Goal: Transaction & Acquisition: Book appointment/travel/reservation

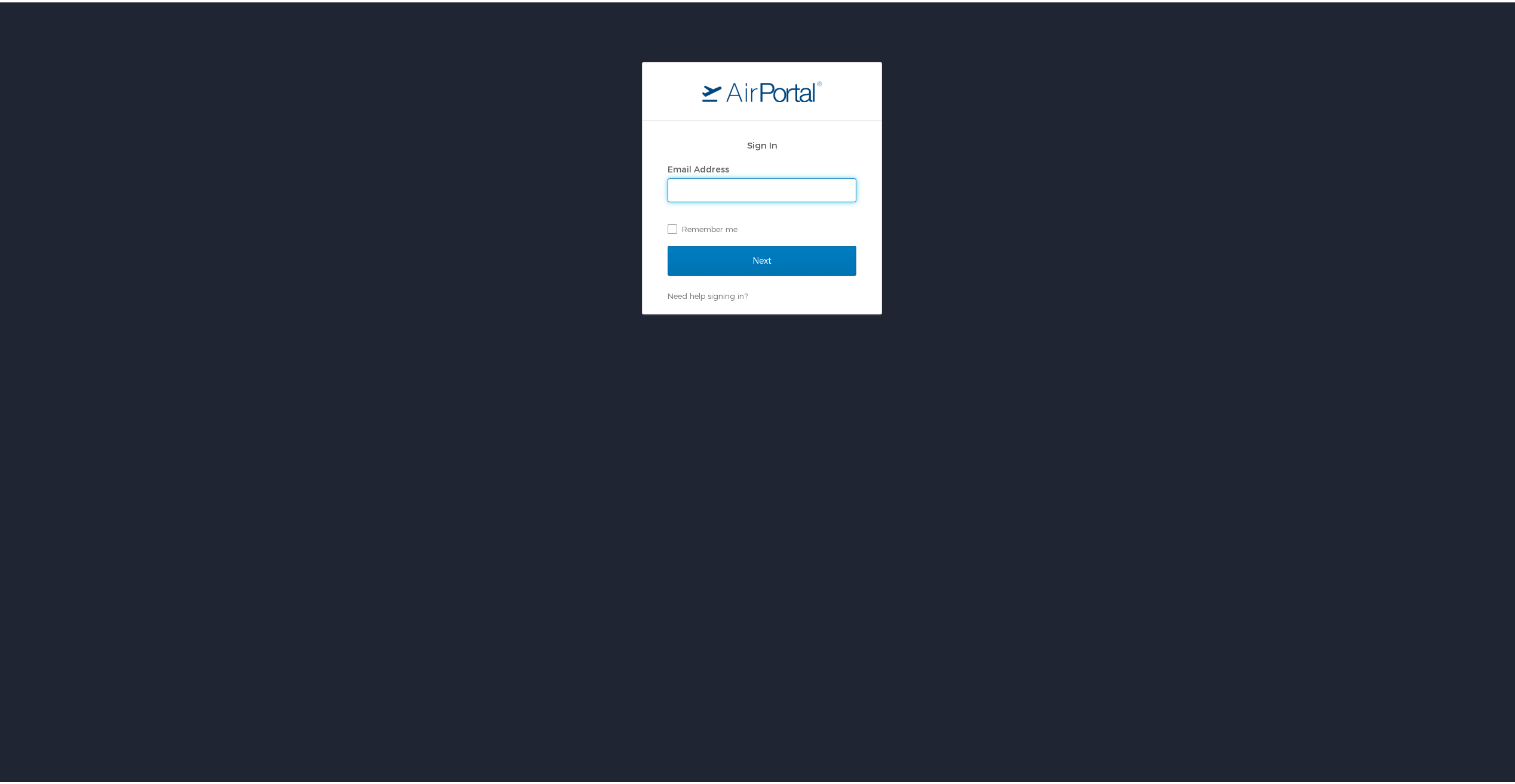
type input "heardt@gram.edu"
click at [733, 256] on input "Next" at bounding box center [762, 259] width 189 height 30
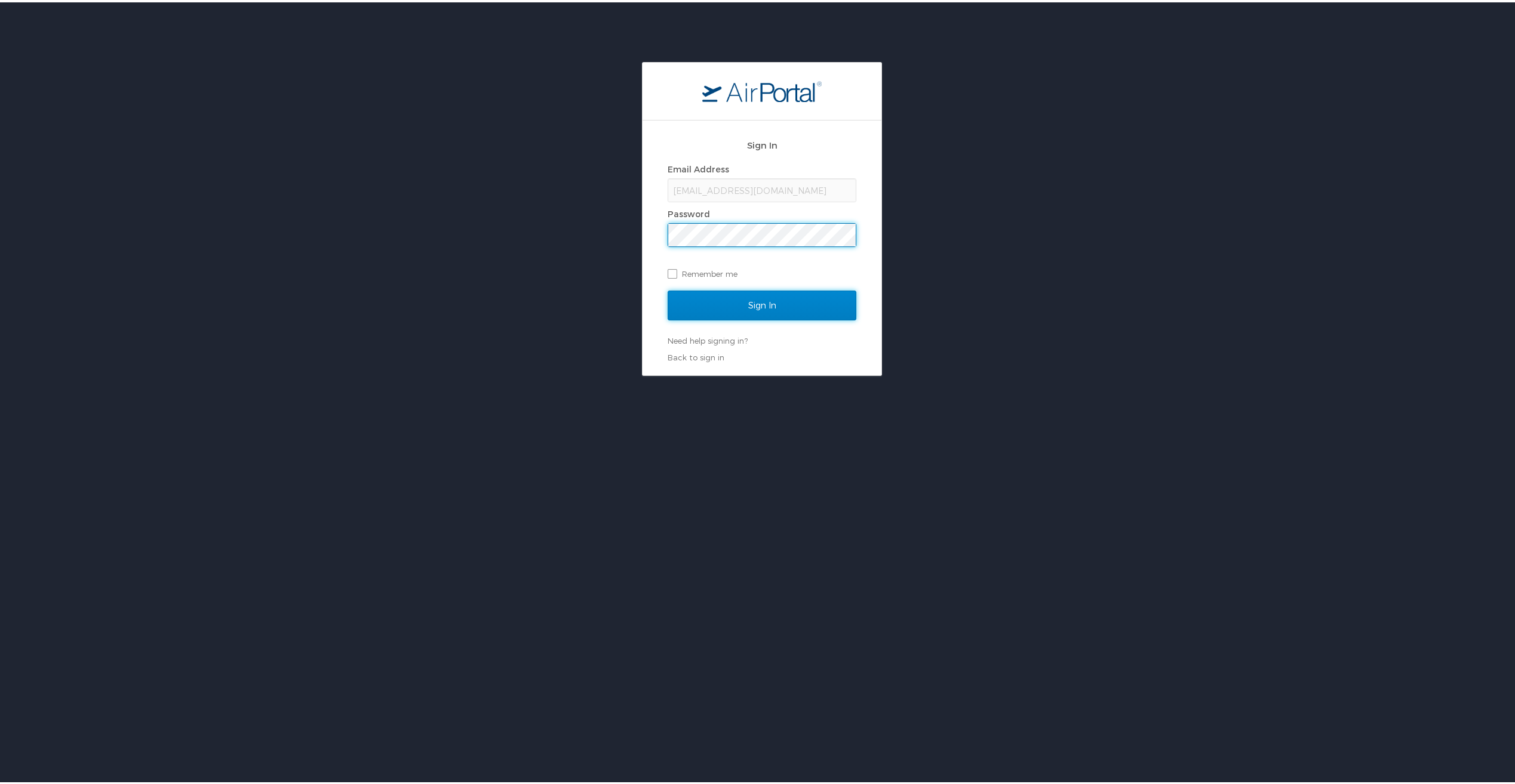
click at [749, 308] on input "Sign In" at bounding box center [762, 303] width 189 height 30
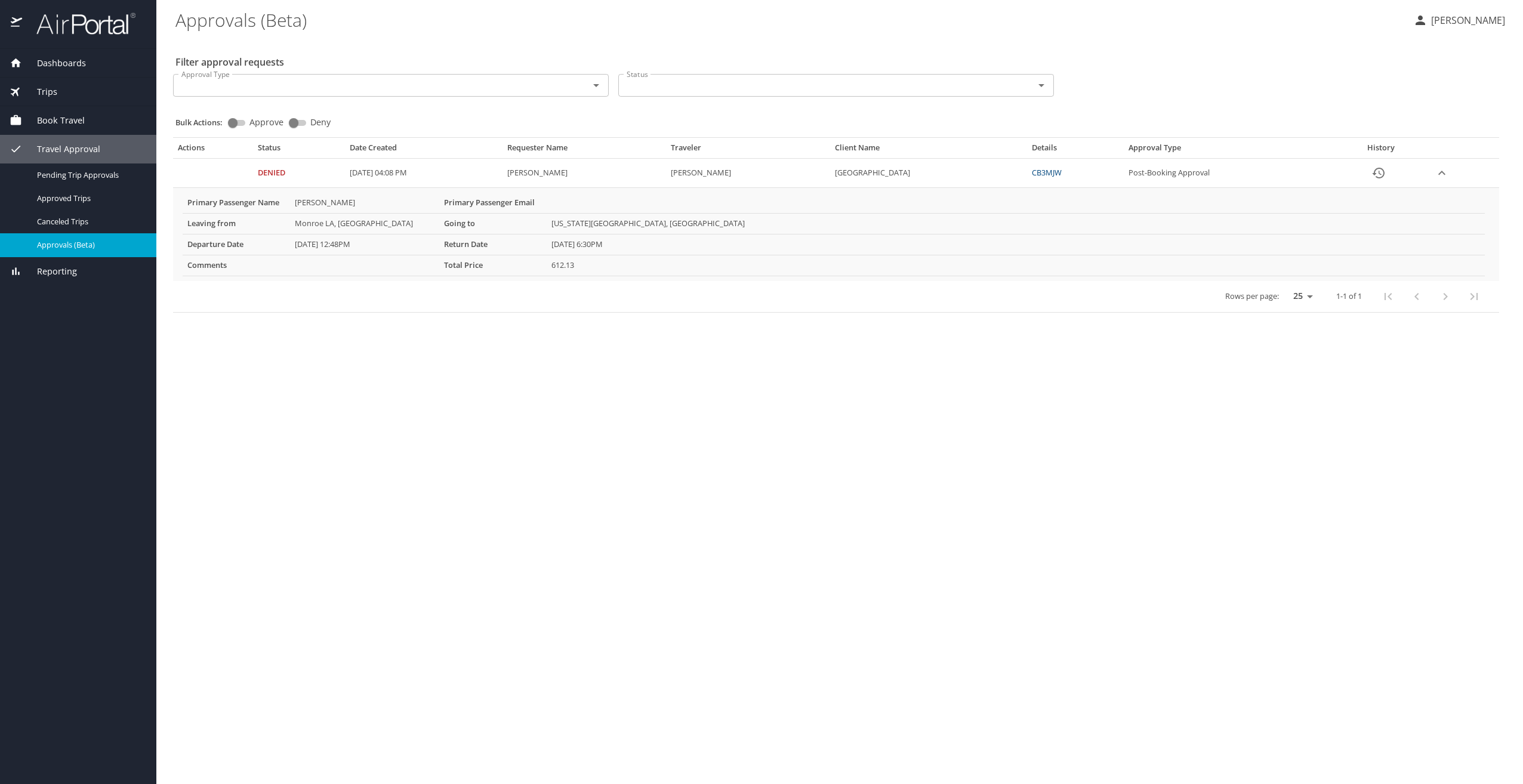
click at [81, 120] on span "Book Travel" at bounding box center [53, 120] width 63 height 13
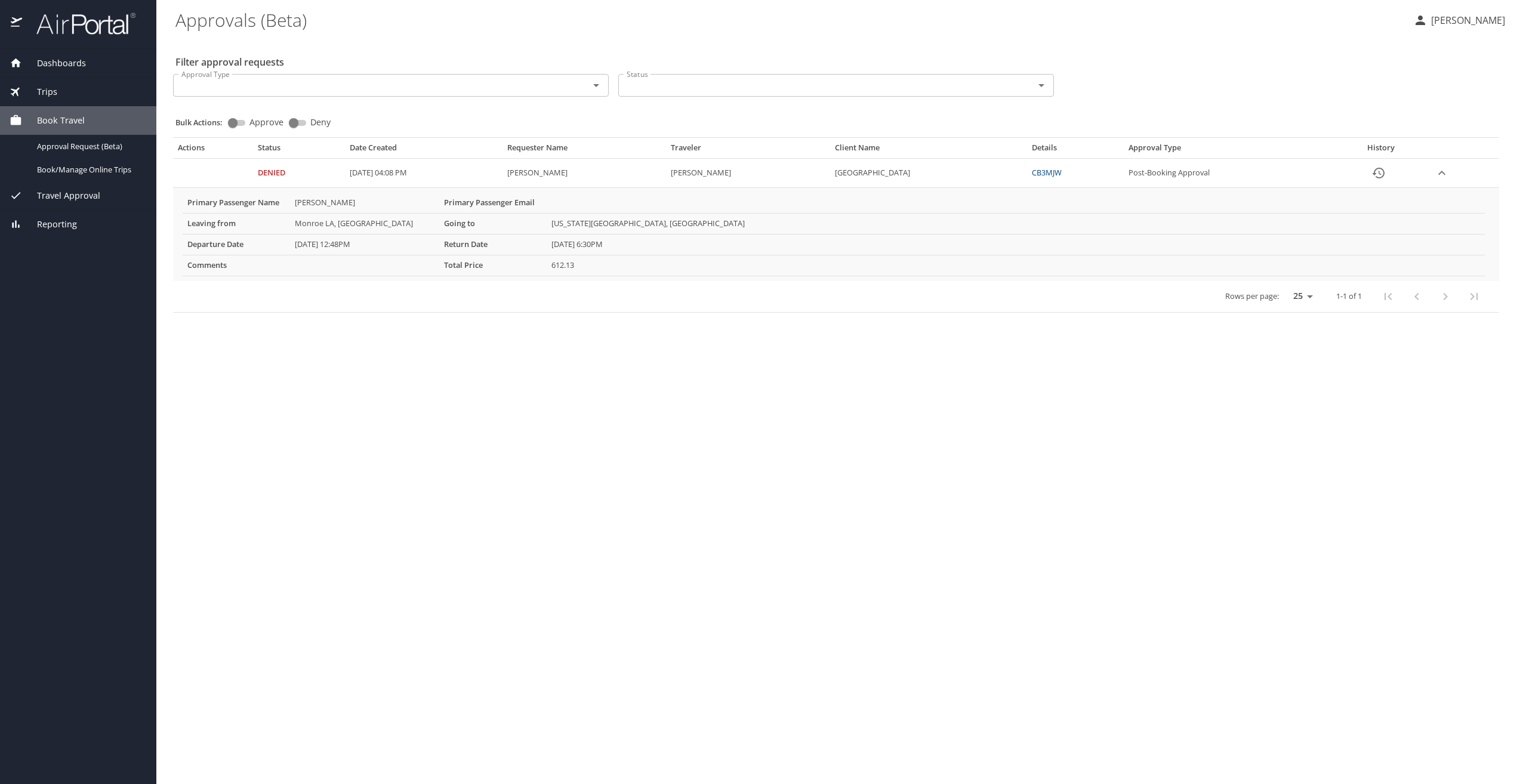
click at [51, 97] on span "Trips" at bounding box center [39, 91] width 35 height 13
click at [51, 69] on span "Dashboards" at bounding box center [54, 63] width 64 height 13
click at [52, 115] on span "Trips" at bounding box center [39, 115] width 35 height 13
click at [53, 193] on span "Book Travel" at bounding box center [53, 191] width 63 height 13
click at [82, 32] on img at bounding box center [79, 23] width 112 height 23
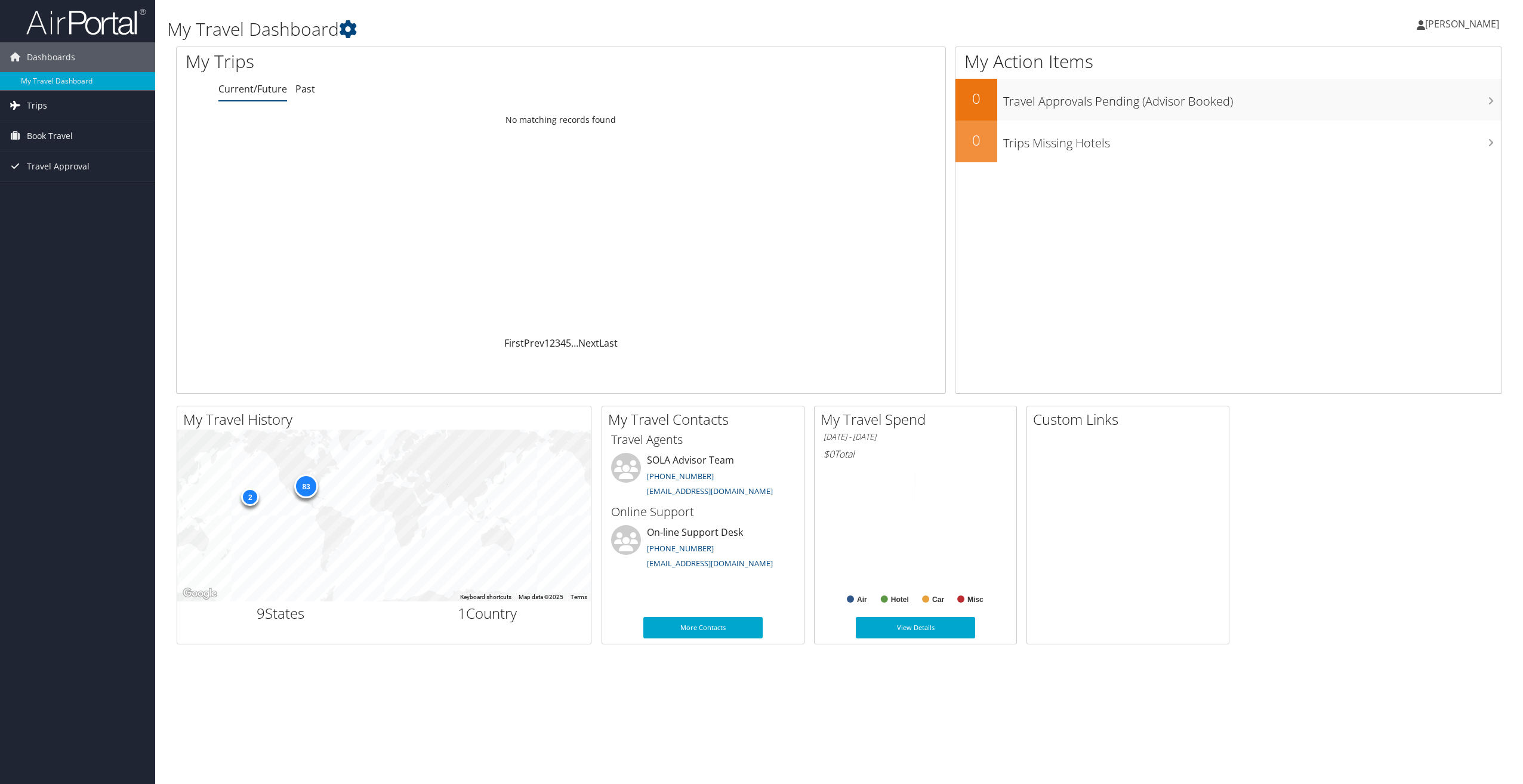
click at [43, 107] on span "Trips" at bounding box center [37, 106] width 20 height 30
click at [44, 127] on link "Current/Future Trips" at bounding box center [78, 129] width 155 height 18
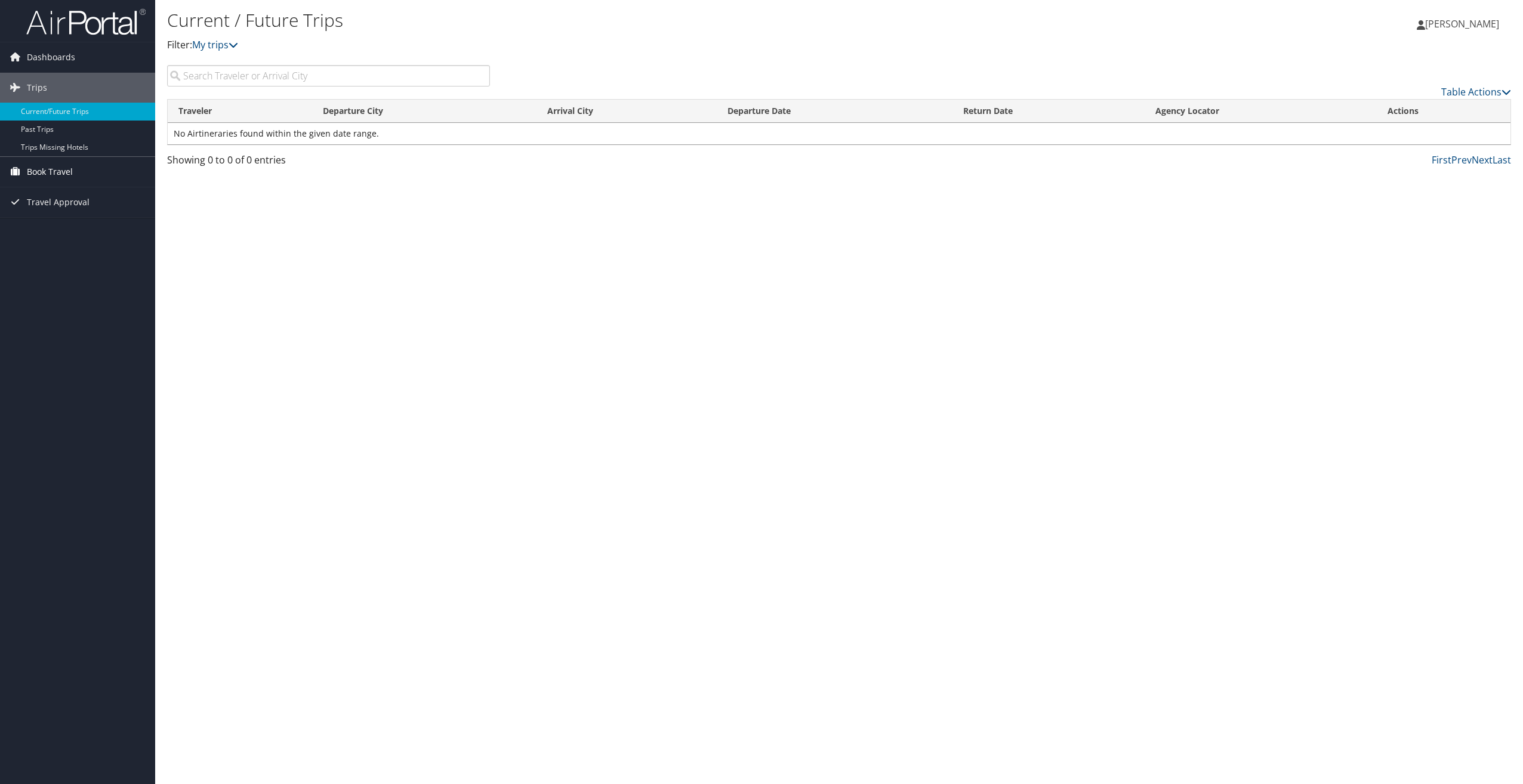
click at [44, 172] on span "Book Travel" at bounding box center [50, 172] width 46 height 30
click at [45, 216] on link "Book/Manage Online Trips" at bounding box center [78, 214] width 155 height 18
